Goal: Task Accomplishment & Management: Complete application form

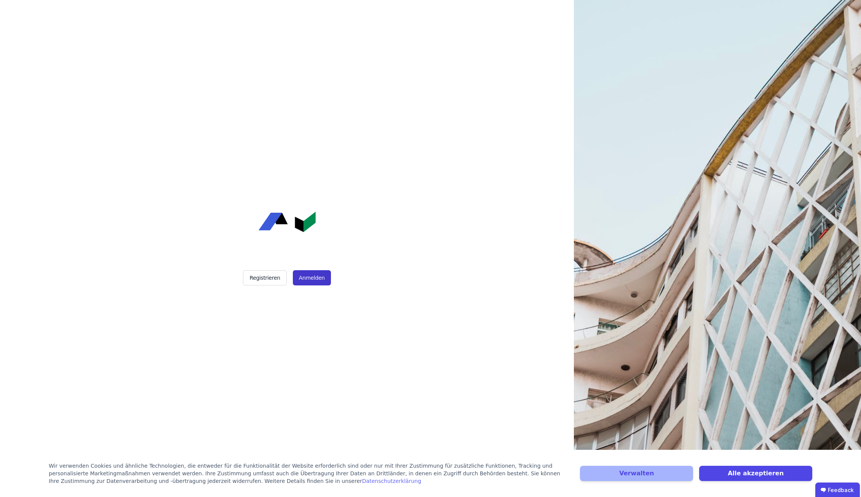
click at [306, 276] on button "Anmelden" at bounding box center [312, 277] width 38 height 15
